Goal: Transaction & Acquisition: Obtain resource

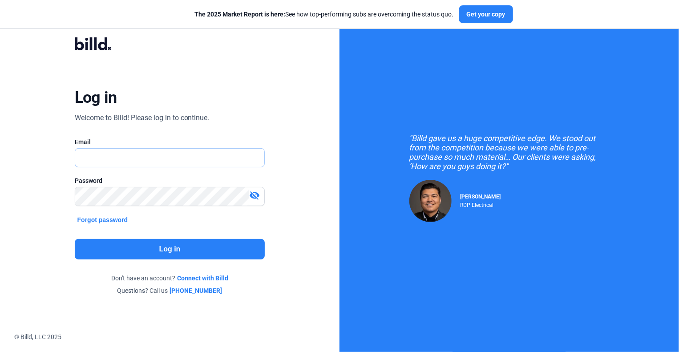
type input "[EMAIL_ADDRESS][DOMAIN_NAME]"
click at [154, 249] on button "Log in" at bounding box center [170, 249] width 190 height 20
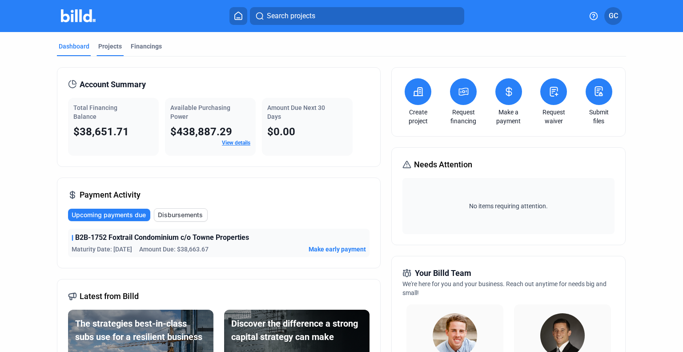
click at [100, 52] on div "Projects" at bounding box center [110, 49] width 27 height 14
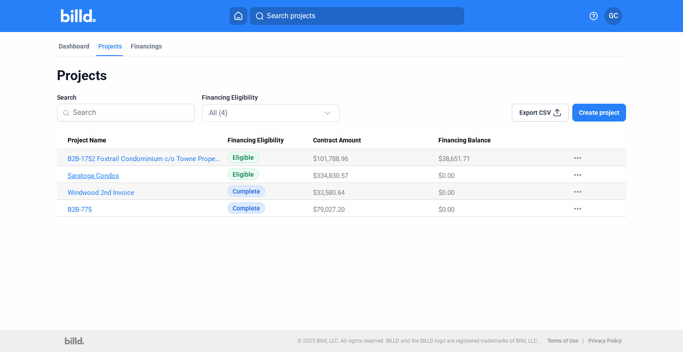
click at [78, 173] on link "Saratoga Condos" at bounding box center [145, 176] width 154 height 8
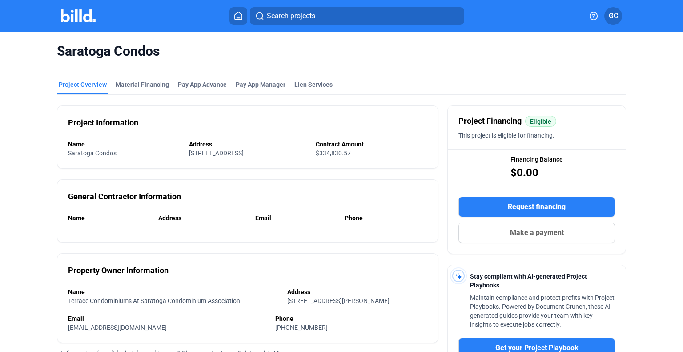
click at [493, 204] on button "Request financing" at bounding box center [537, 207] width 157 height 20
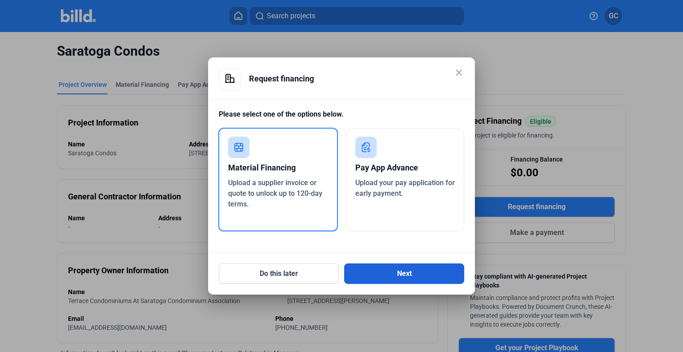
click at [367, 275] on button "Next" at bounding box center [404, 273] width 120 height 20
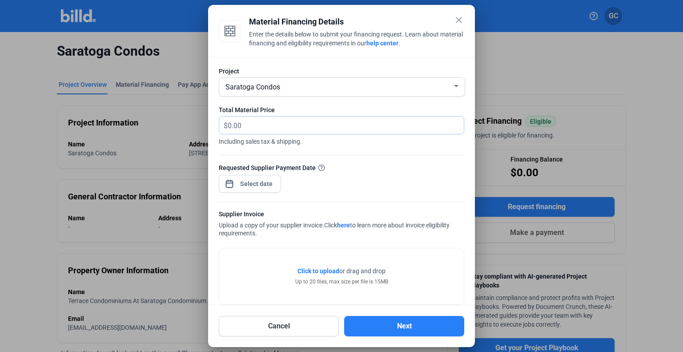
click at [288, 129] on input "text" at bounding box center [341, 125] width 226 height 17
type input "124,036.48"
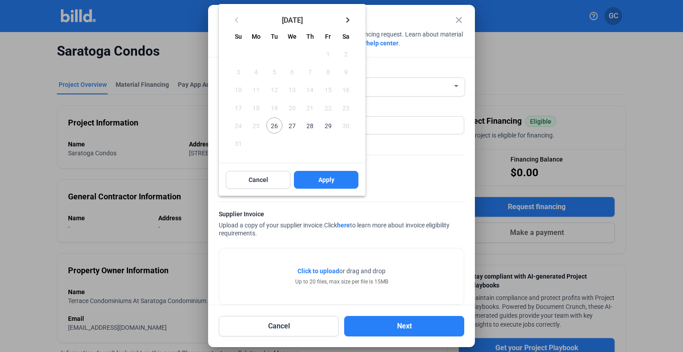
click at [275, 187] on div "close Material Financing Details Enter the details below to submit your financi…" at bounding box center [341, 176] width 683 height 352
click at [289, 125] on span "27" at bounding box center [292, 125] width 16 height 16
click at [322, 184] on span "Apply" at bounding box center [327, 179] width 16 height 9
type input "[DATE]"
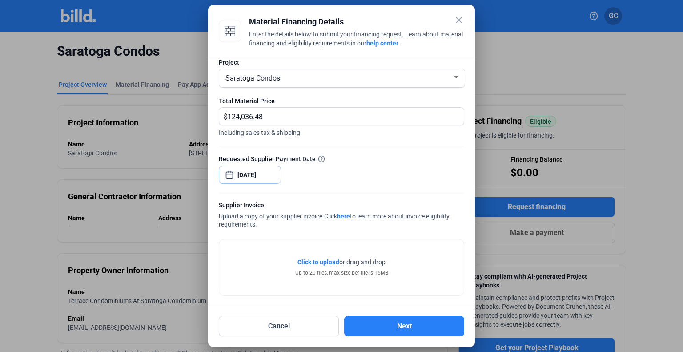
scroll to position [13, 0]
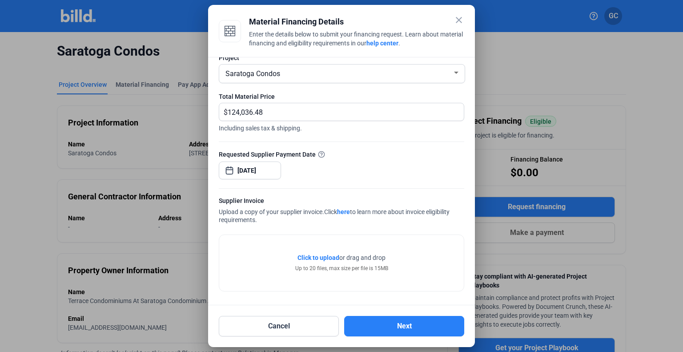
click at [326, 256] on span "Click to upload" at bounding box center [319, 257] width 42 height 7
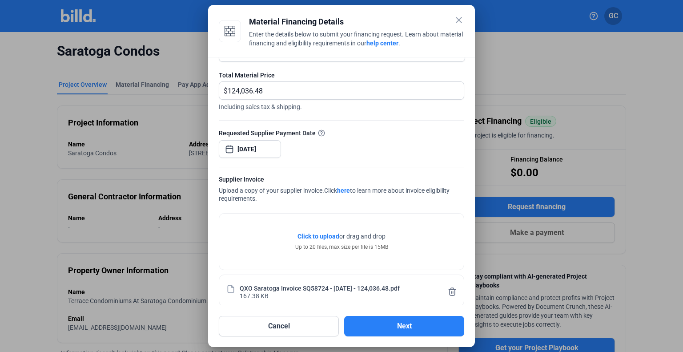
scroll to position [46, 0]
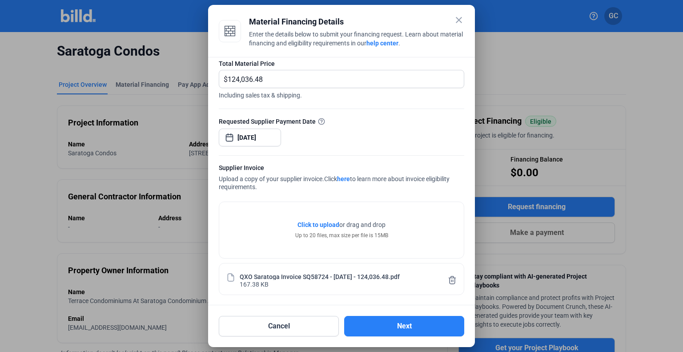
click at [315, 225] on span "Click to upload" at bounding box center [319, 224] width 42 height 7
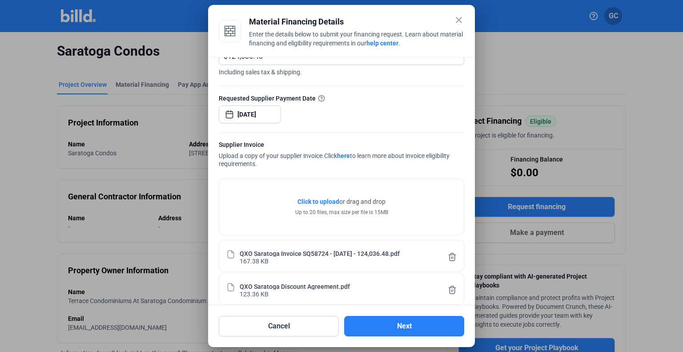
scroll to position [79, 0]
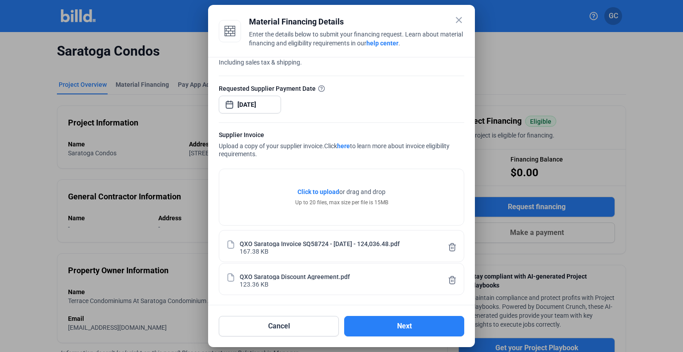
click at [307, 279] on div "QXO Saratoga Discount Agreement.pdf" at bounding box center [295, 276] width 110 height 8
click at [450, 279] on icon at bounding box center [452, 279] width 9 height 9
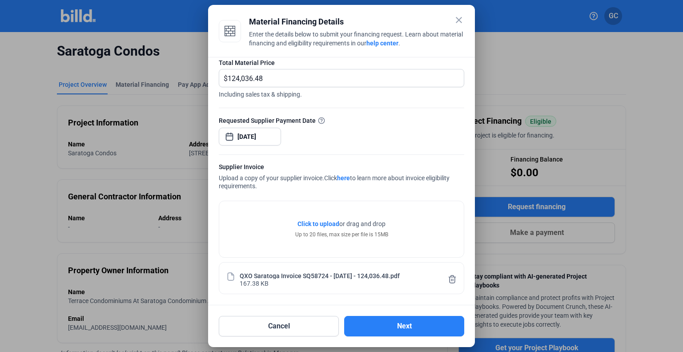
scroll to position [46, 0]
click at [315, 226] on span "Click to upload" at bounding box center [319, 224] width 42 height 7
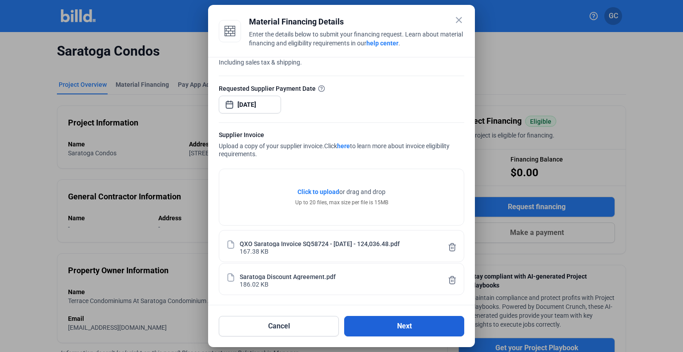
click at [389, 325] on button "Next" at bounding box center [404, 326] width 120 height 20
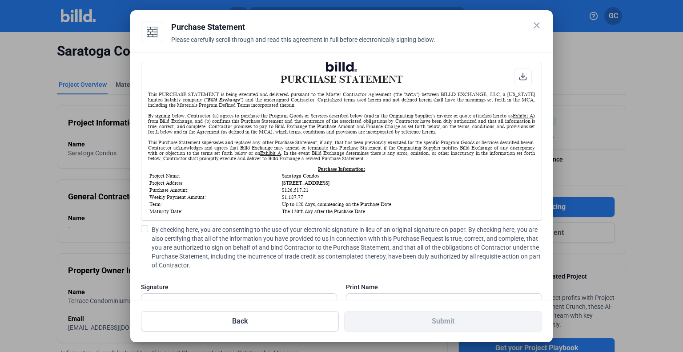
scroll to position [0, 0]
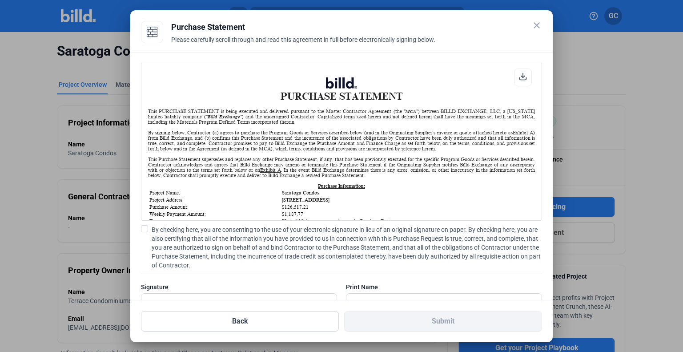
drag, startPoint x: 278, startPoint y: 197, endPoint x: 368, endPoint y: 201, distance: 90.9
click at [368, 201] on tr "Project Address: [STREET_ADDRESS]" at bounding box center [341, 200] width 385 height 6
copy tr "[STREET_ADDRESS]"
click at [401, 199] on td "[STREET_ADDRESS]" at bounding box center [408, 200] width 253 height 6
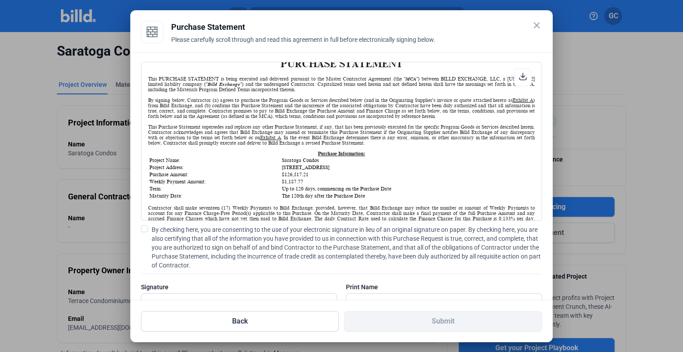
scroll to position [44, 0]
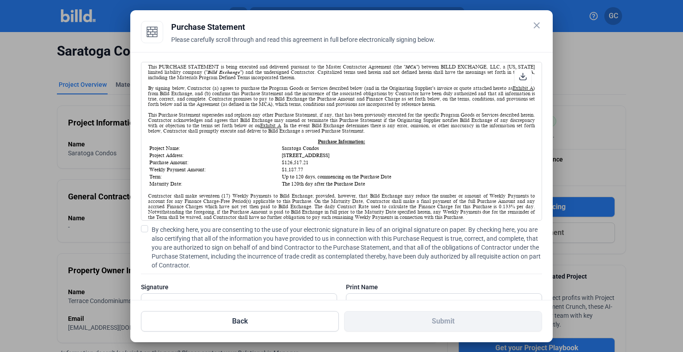
click at [144, 229] on span at bounding box center [144, 228] width 7 height 7
click at [0, 0] on input "By checking here, you are consenting to the use of your electronic signature in…" at bounding box center [0, 0] width 0 height 0
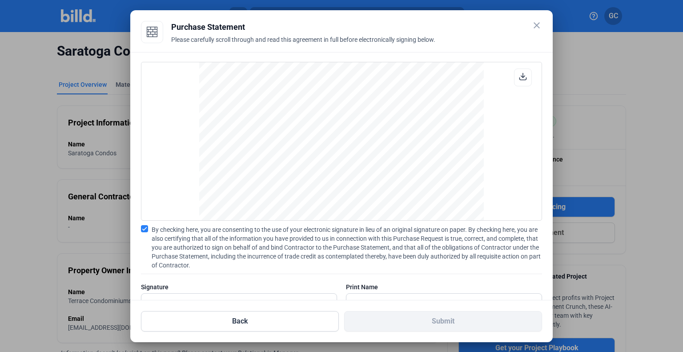
scroll to position [32, 0]
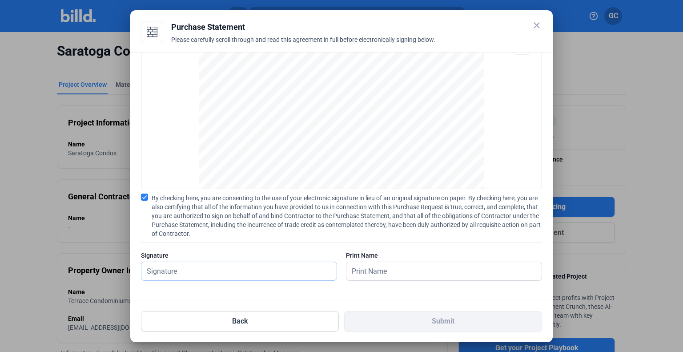
click at [234, 275] on input "text" at bounding box center [235, 271] width 186 height 18
type input "[PERSON_NAME]"
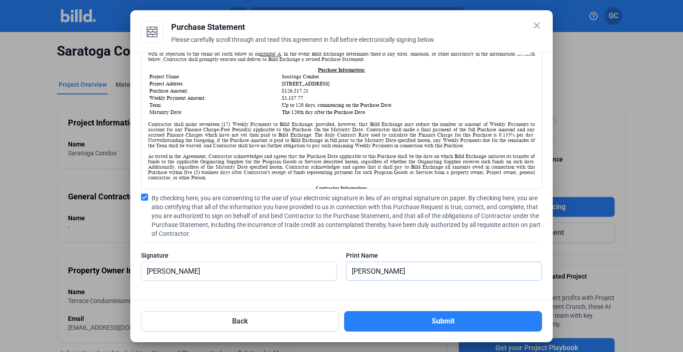
scroll to position [89, 0]
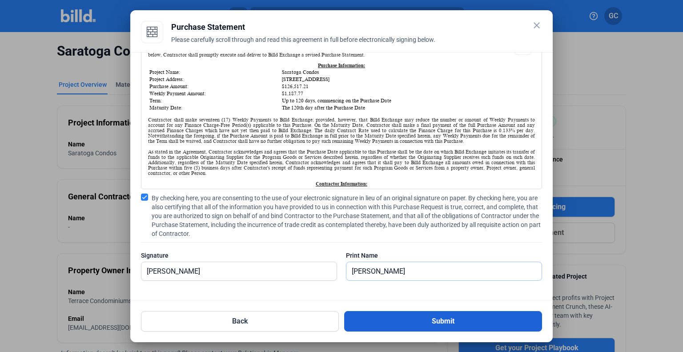
type input "[PERSON_NAME]"
click at [420, 324] on button "Submit" at bounding box center [443, 321] width 198 height 20
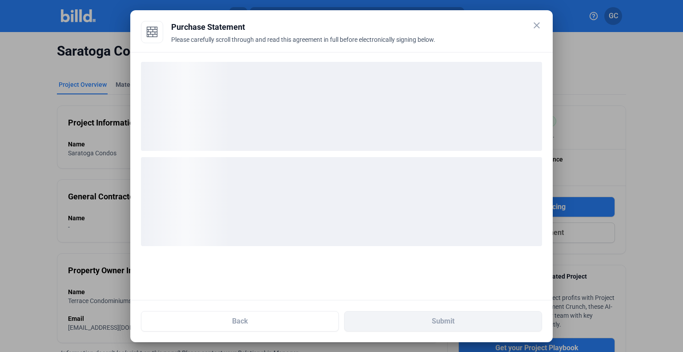
scroll to position [0, 0]
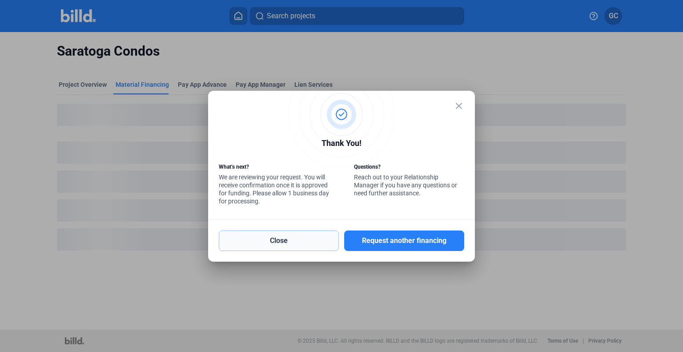
click at [296, 246] on button "Close" at bounding box center [279, 241] width 120 height 20
